Goal: Find specific page/section: Find specific page/section

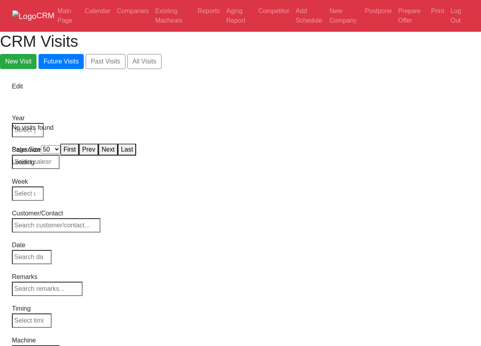
select select "50"
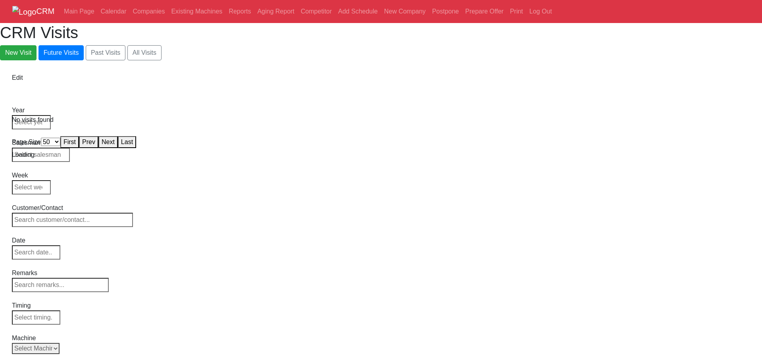
select select "50"
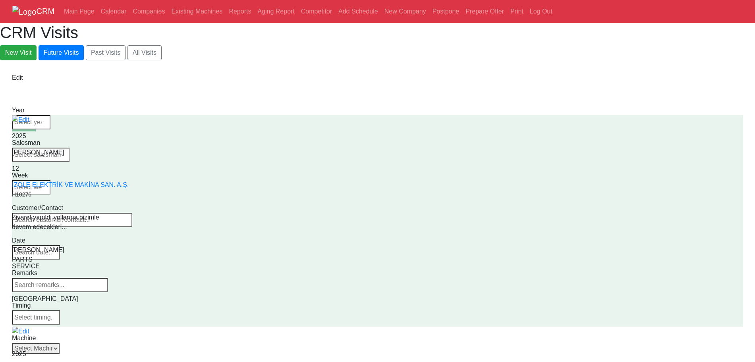
click at [60, 343] on select "Select Machine [PERSON_NAME] CANACA" at bounding box center [36, 348] width 48 height 11
select select "1"
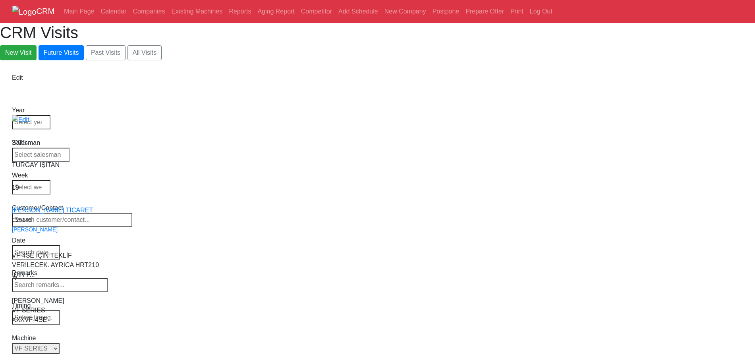
click at [60, 343] on select "Select Series Back to Supplier All VF SERIES ST SERIES UMC EC SERIES ADDITIONAL…" at bounding box center [36, 348] width 48 height 11
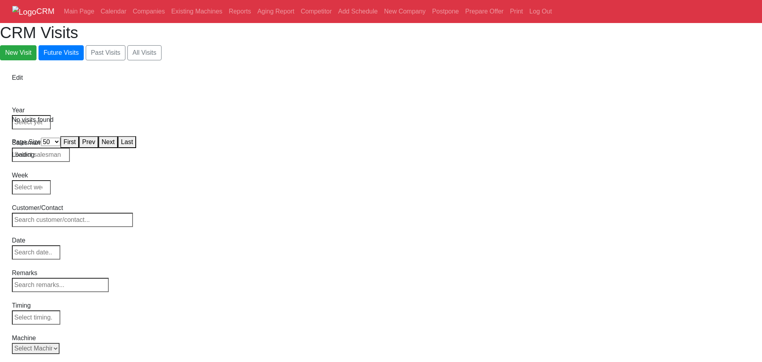
select select "50"
